Goal: Find specific page/section: Find specific page/section

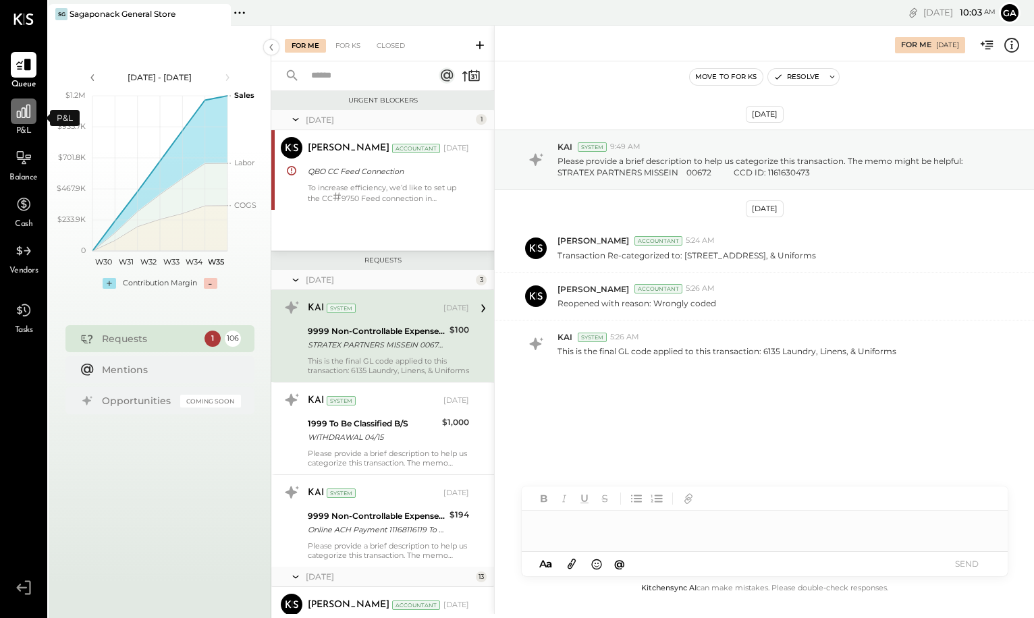
click at [26, 122] on div at bounding box center [24, 112] width 26 height 26
